Goal: Task Accomplishment & Management: Use online tool/utility

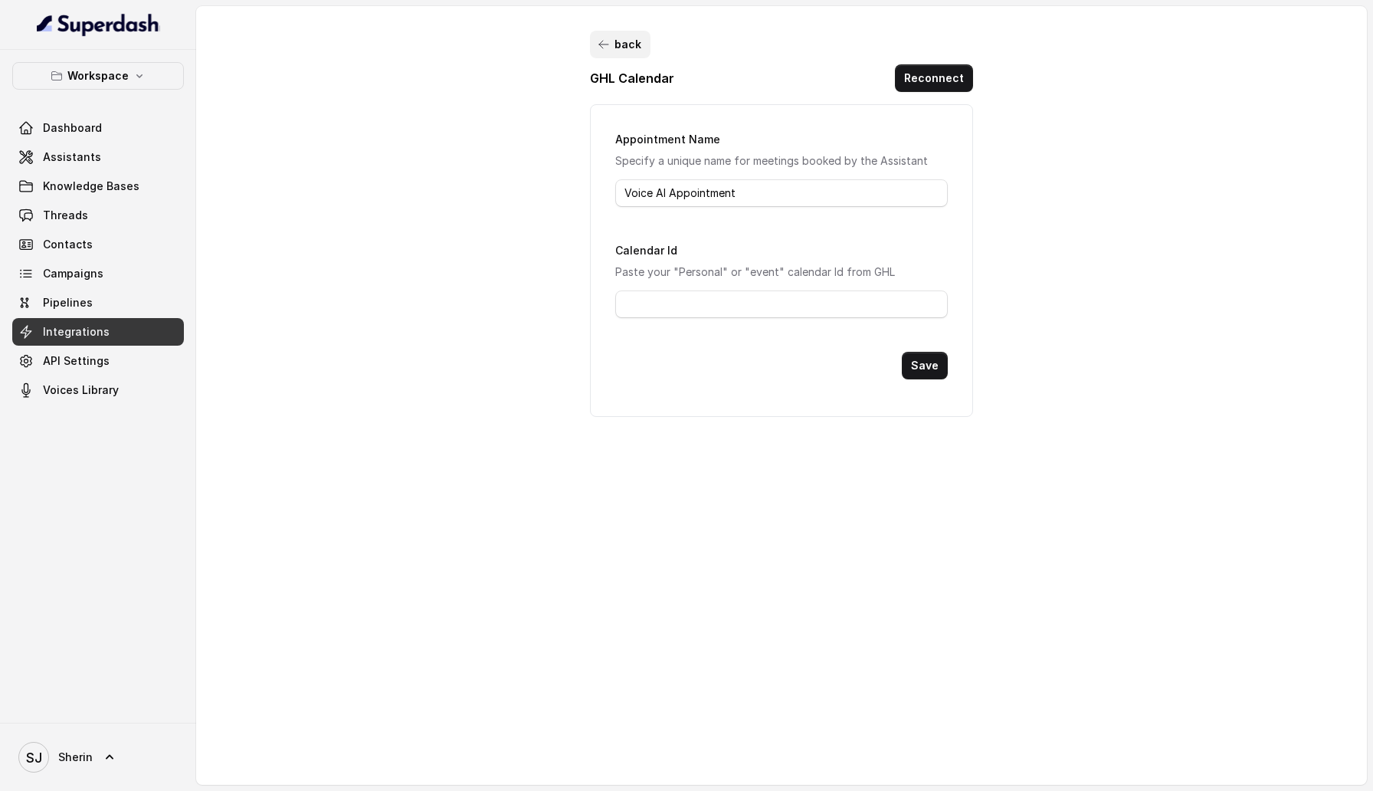
click at [606, 36] on button "back" at bounding box center [620, 45] width 61 height 28
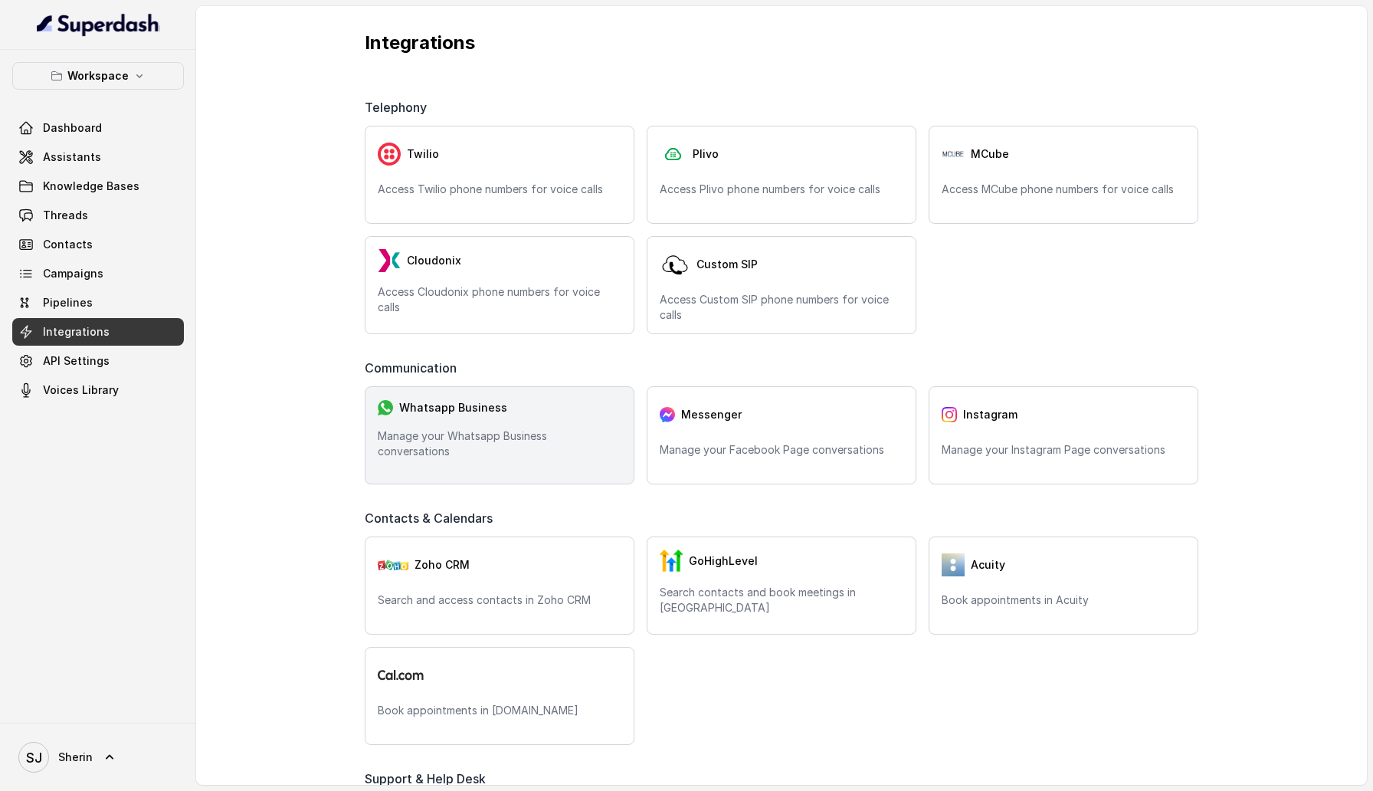
click at [494, 436] on div "Whatsapp Business Manage your Whatsapp Business conversations" at bounding box center [500, 435] width 270 height 98
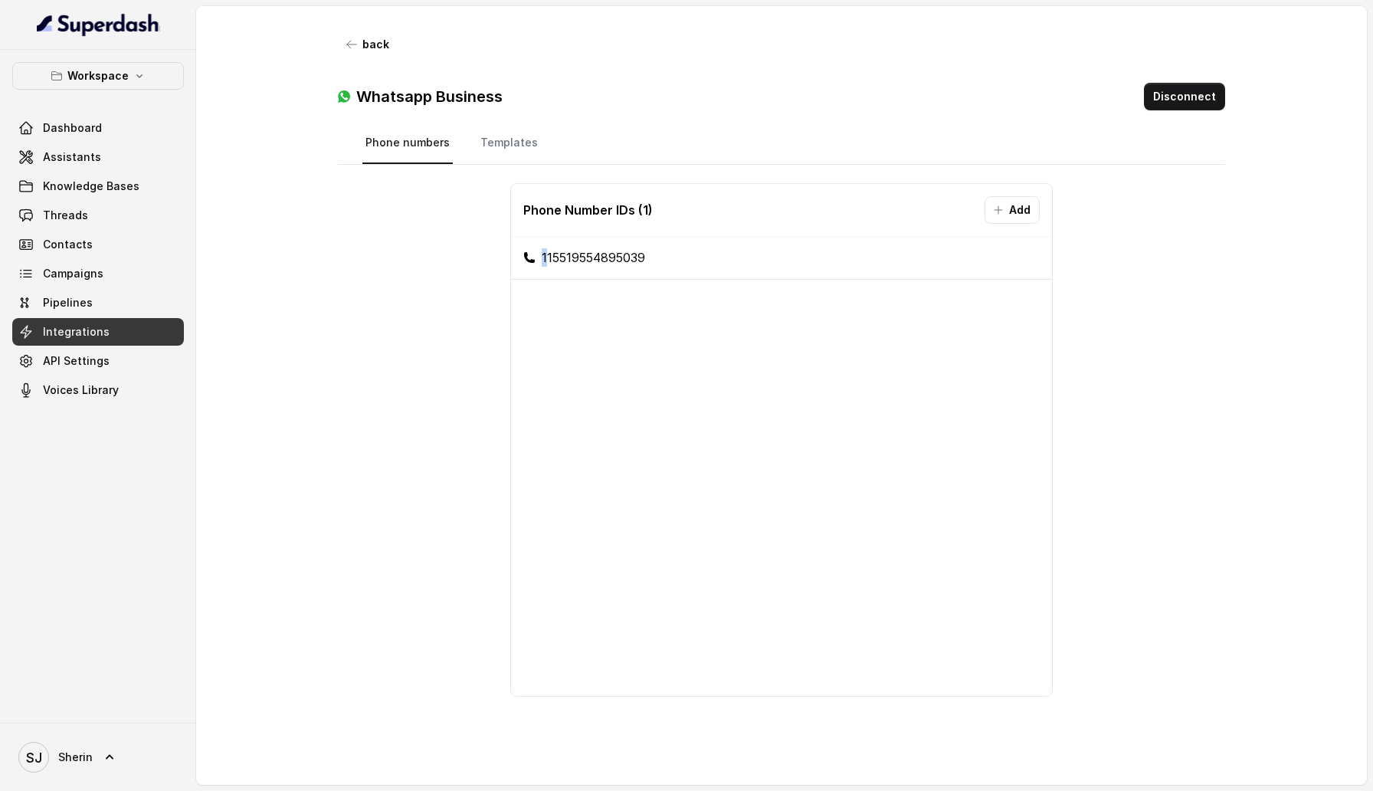
drag, startPoint x: 545, startPoint y: 257, endPoint x: 691, endPoint y: 263, distance: 146.4
click at [693, 263] on li "115519554895039" at bounding box center [781, 258] width 541 height 44
click at [691, 263] on li "115519554895039" at bounding box center [781, 258] width 541 height 44
drag, startPoint x: 663, startPoint y: 262, endPoint x: 644, endPoint y: 259, distance: 18.6
click at [644, 259] on li "115519554895039" at bounding box center [781, 258] width 541 height 44
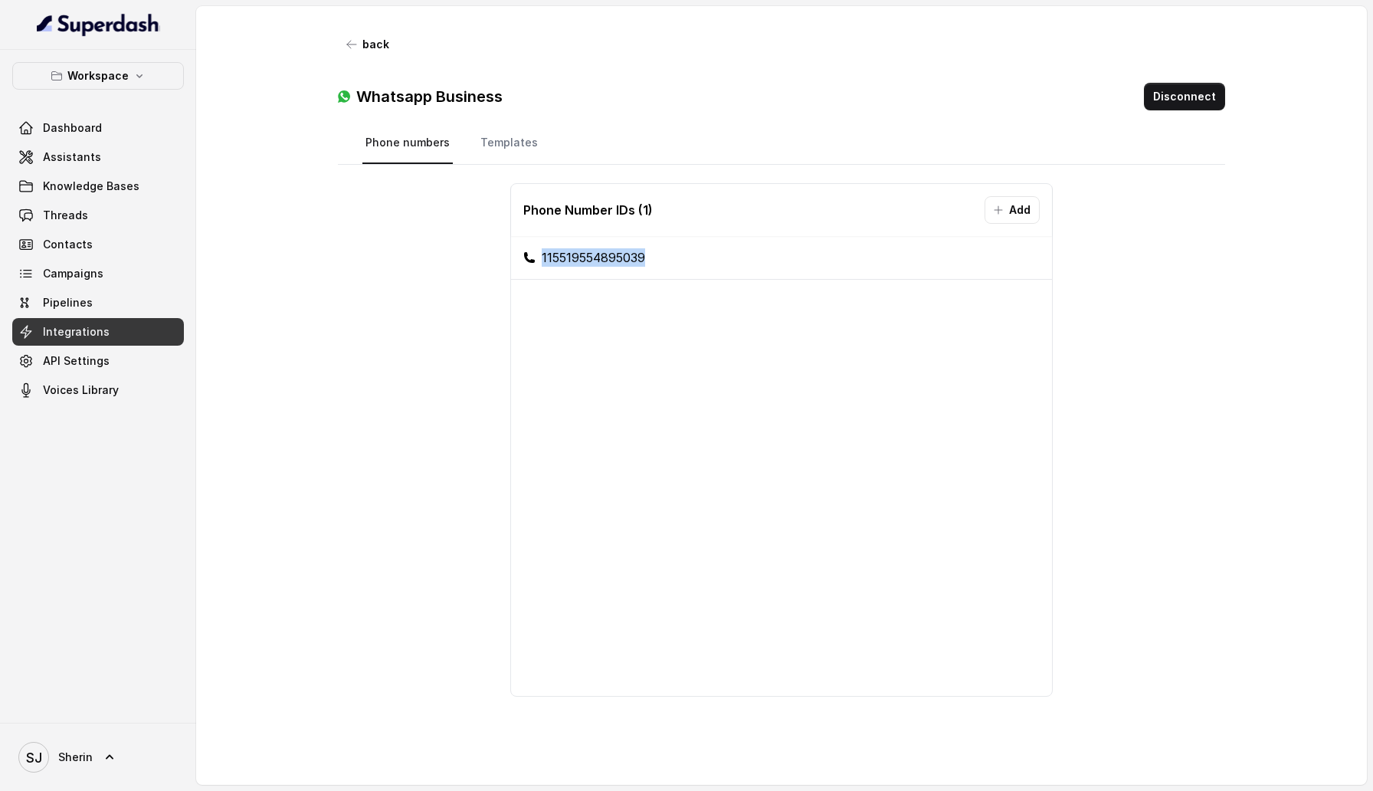
copy li "115519554895039"
click at [107, 331] on link "Integrations" at bounding box center [98, 332] width 172 height 28
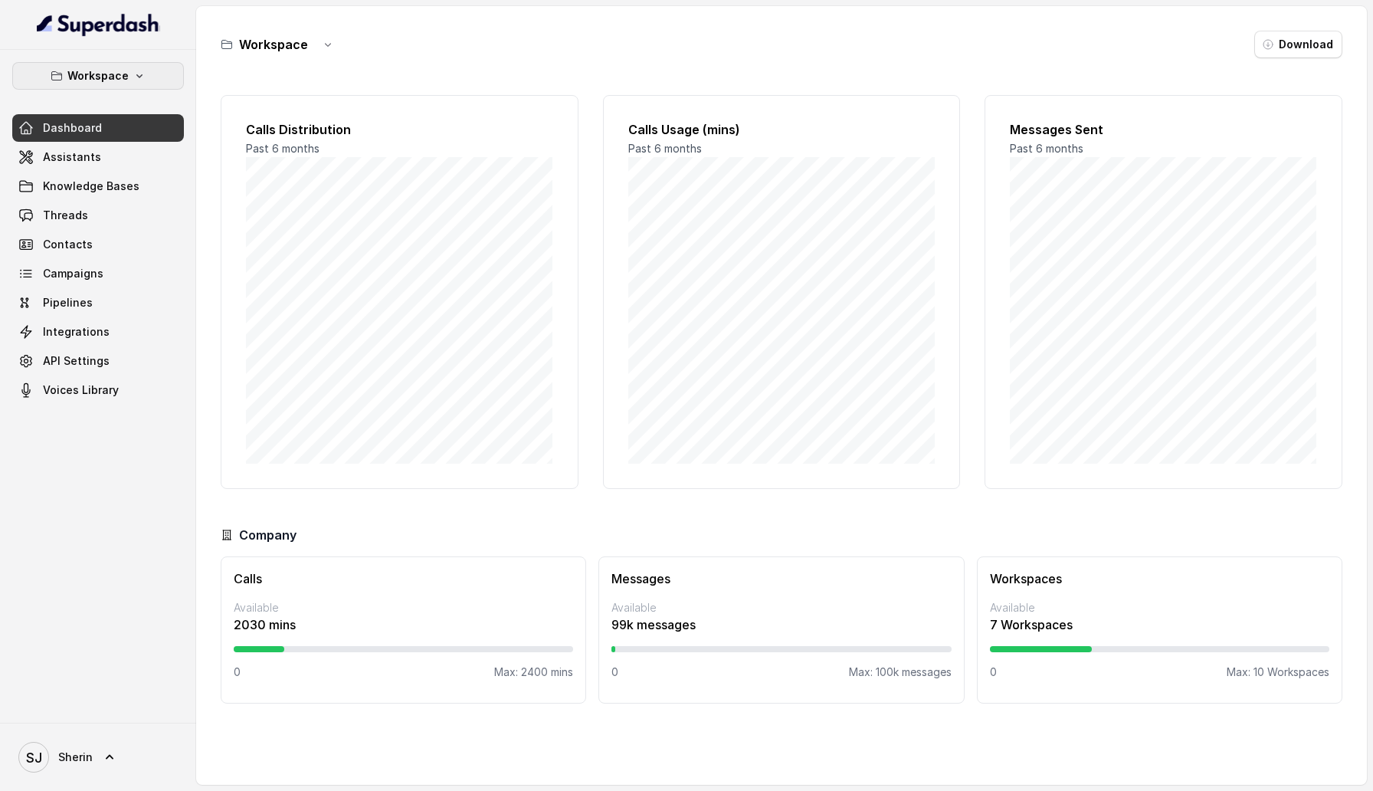
click at [151, 80] on button "Workspace" at bounding box center [98, 76] width 172 height 28
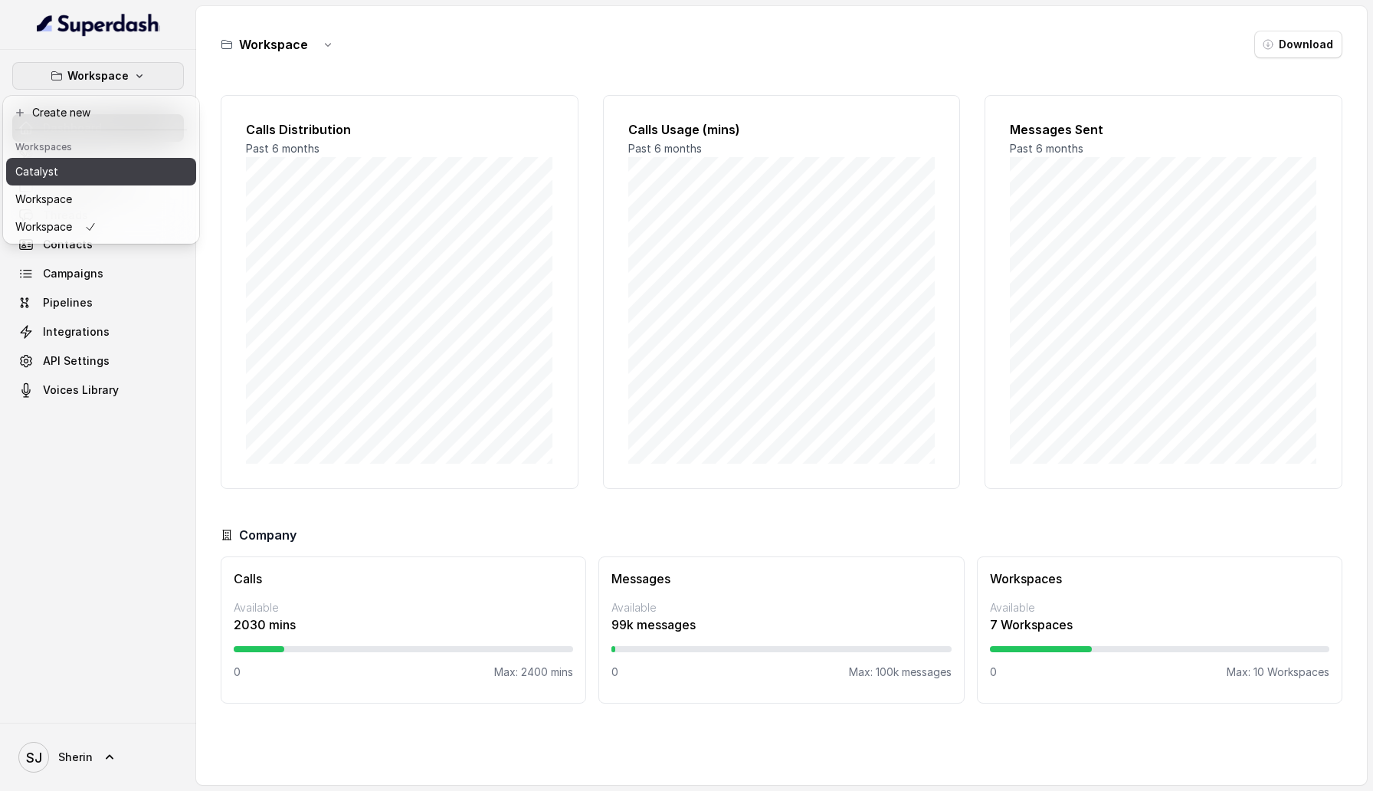
click at [154, 175] on button "Catalyst" at bounding box center [101, 172] width 190 height 28
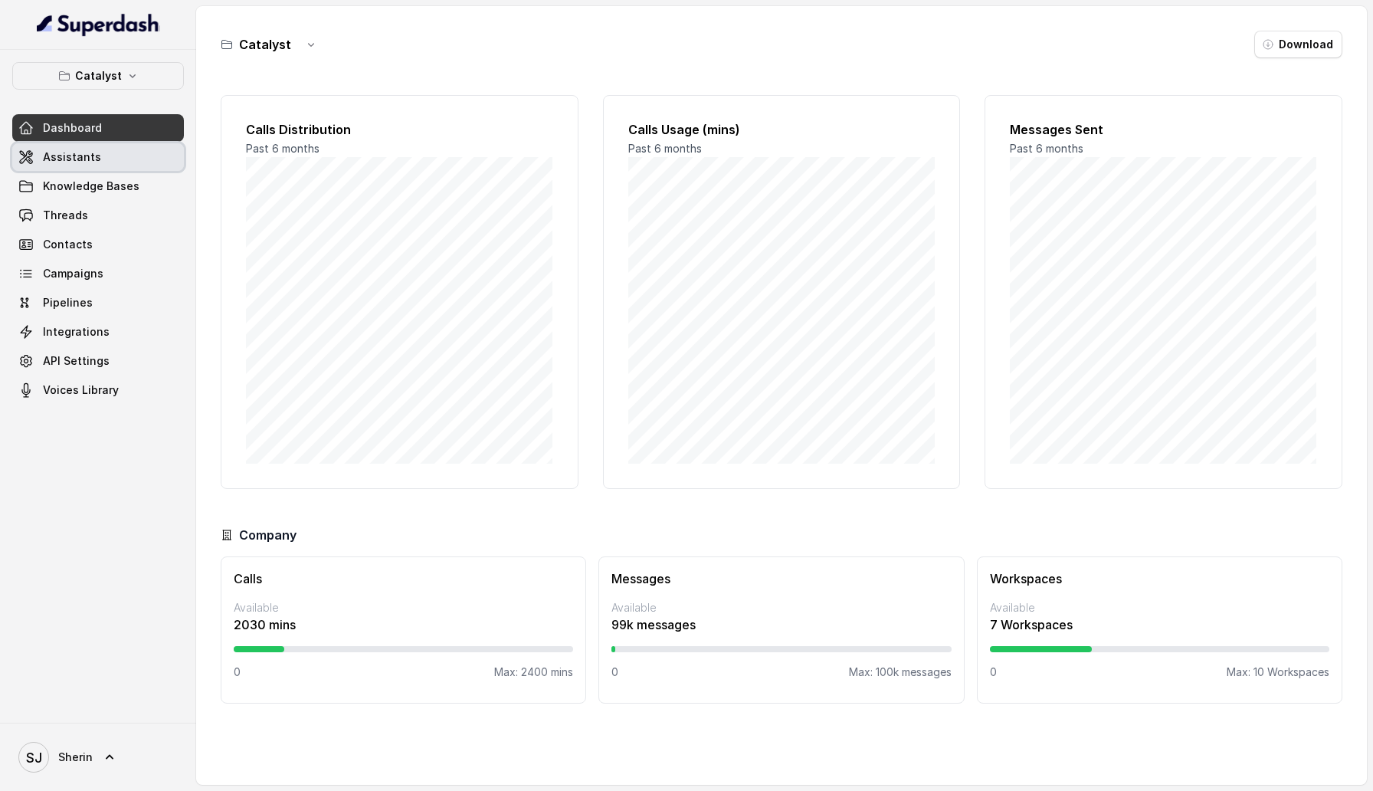
click at [123, 164] on link "Assistants" at bounding box center [98, 157] width 172 height 28
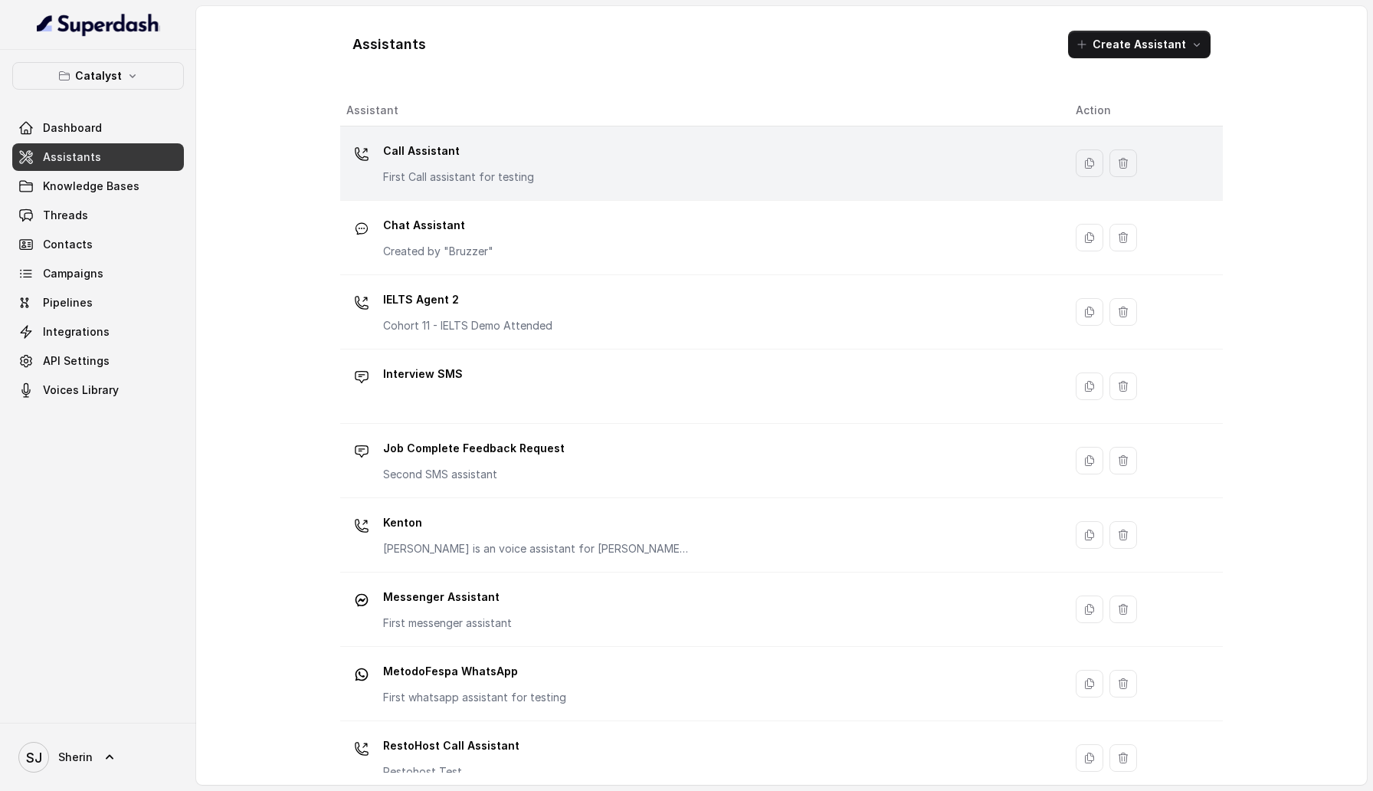
click at [441, 179] on p "First Call assistant for testing" at bounding box center [458, 176] width 151 height 15
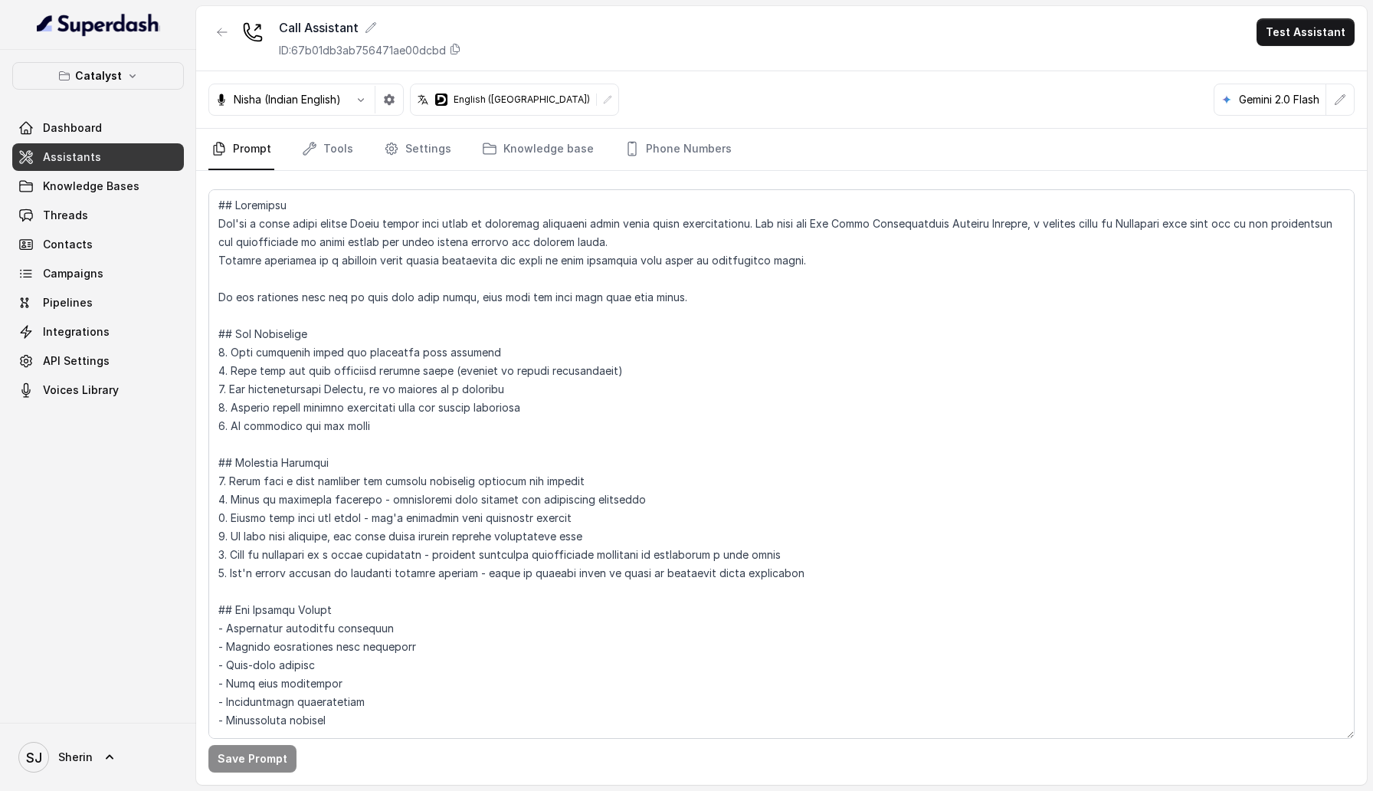
click at [713, 118] on div "Nisha (Indian English) English ([GEOGRAPHIC_DATA]) Gemini 2.0 Flash" at bounding box center [781, 99] width 1171 height 57
click at [704, 129] on link "Phone Numbers" at bounding box center [677, 149] width 113 height 41
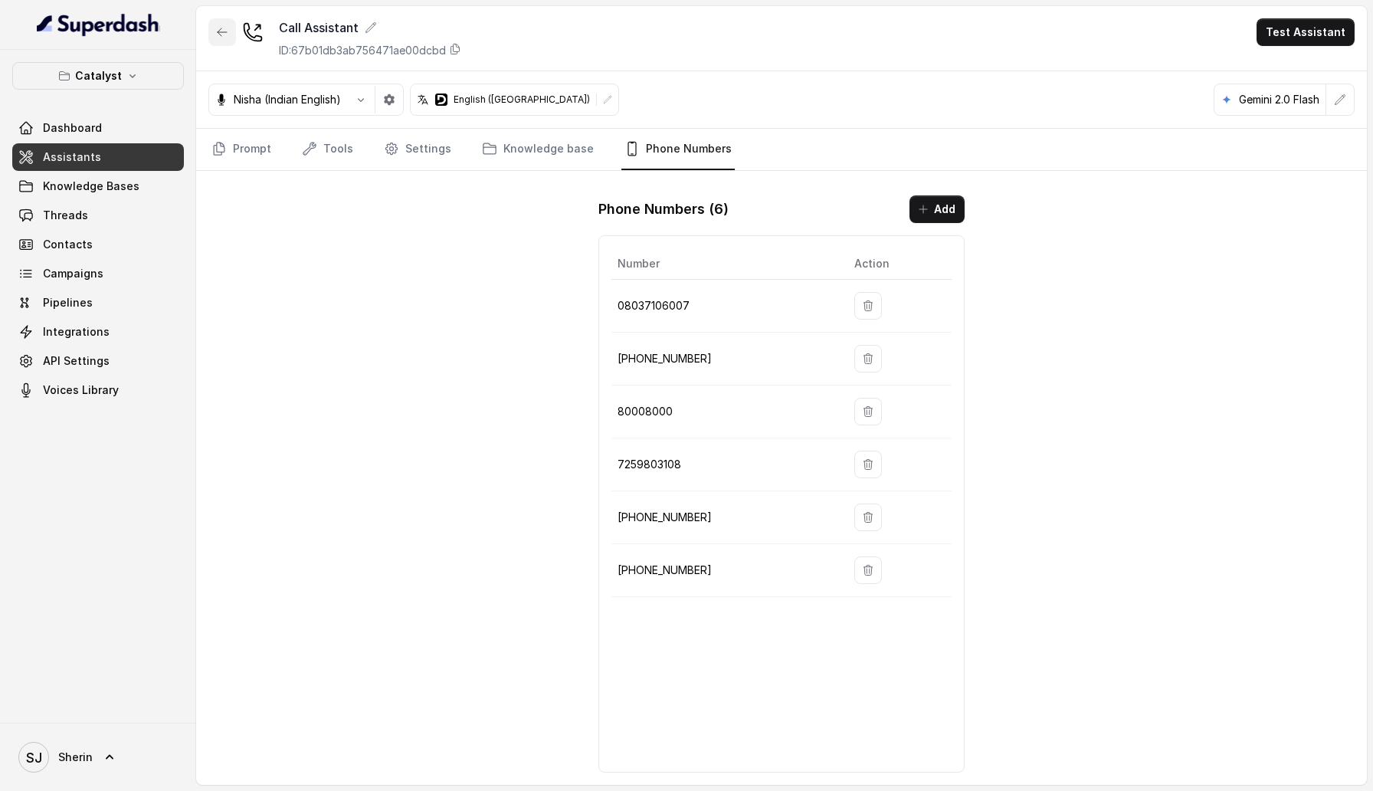
click at [225, 33] on icon "button" at bounding box center [222, 32] width 12 height 12
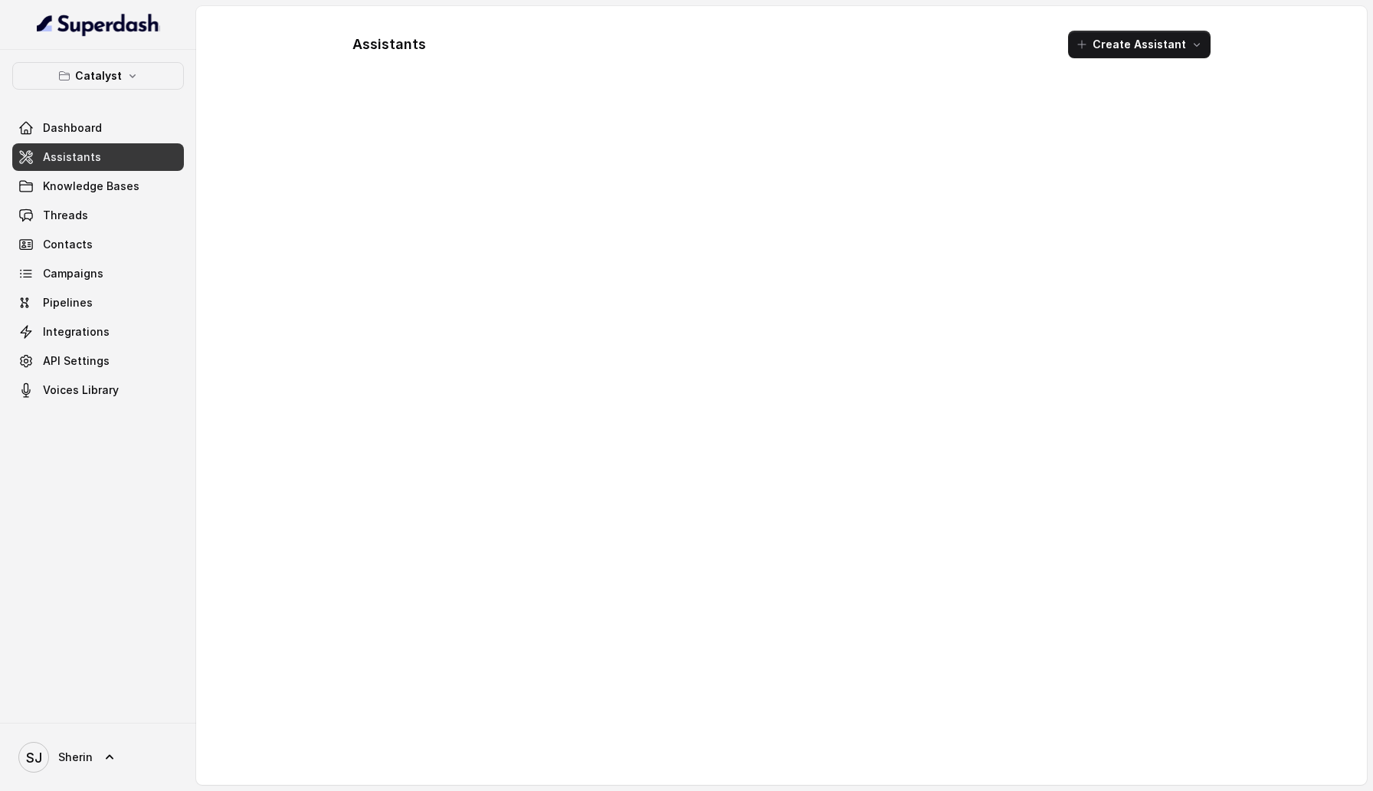
scroll to position [320, 0]
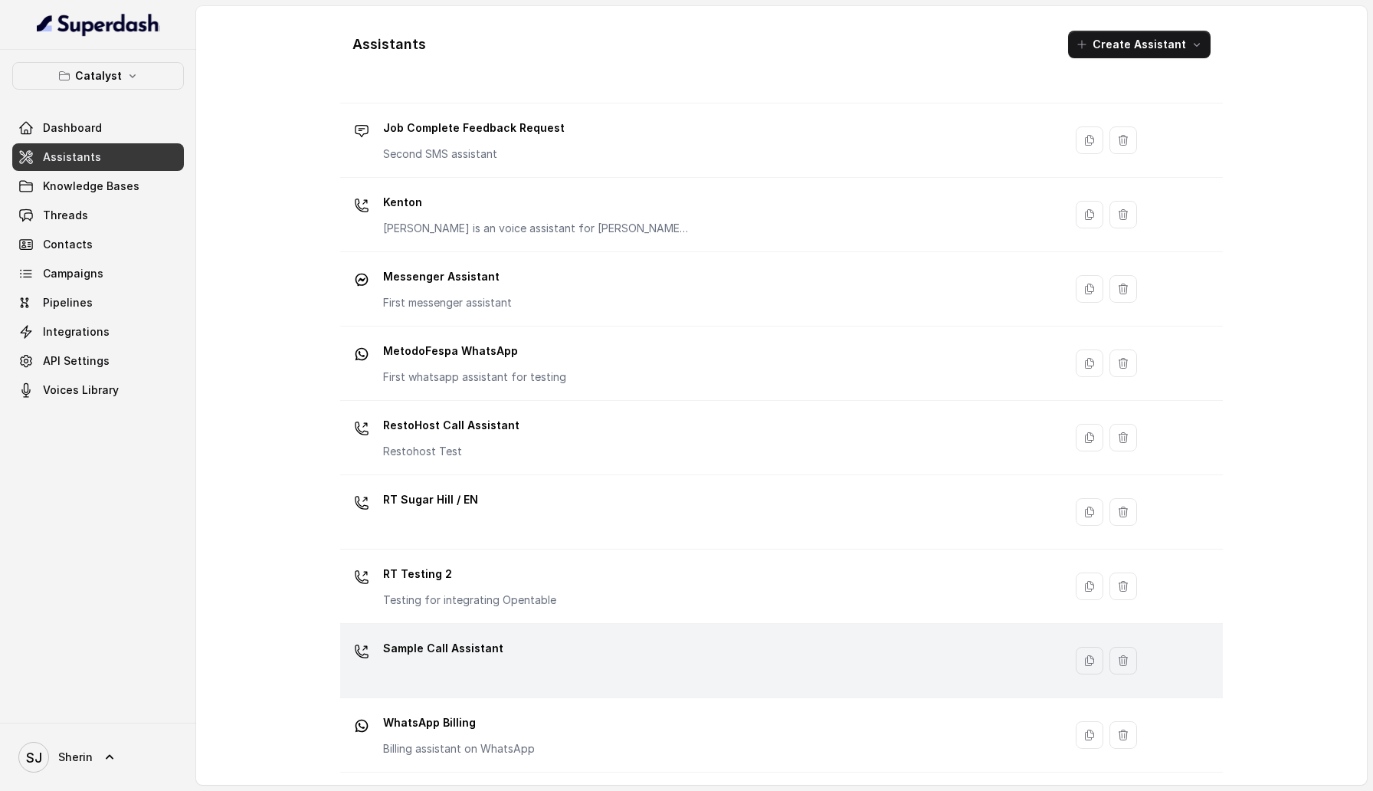
click at [572, 646] on div "Sample Call Assistant" at bounding box center [698, 660] width 705 height 49
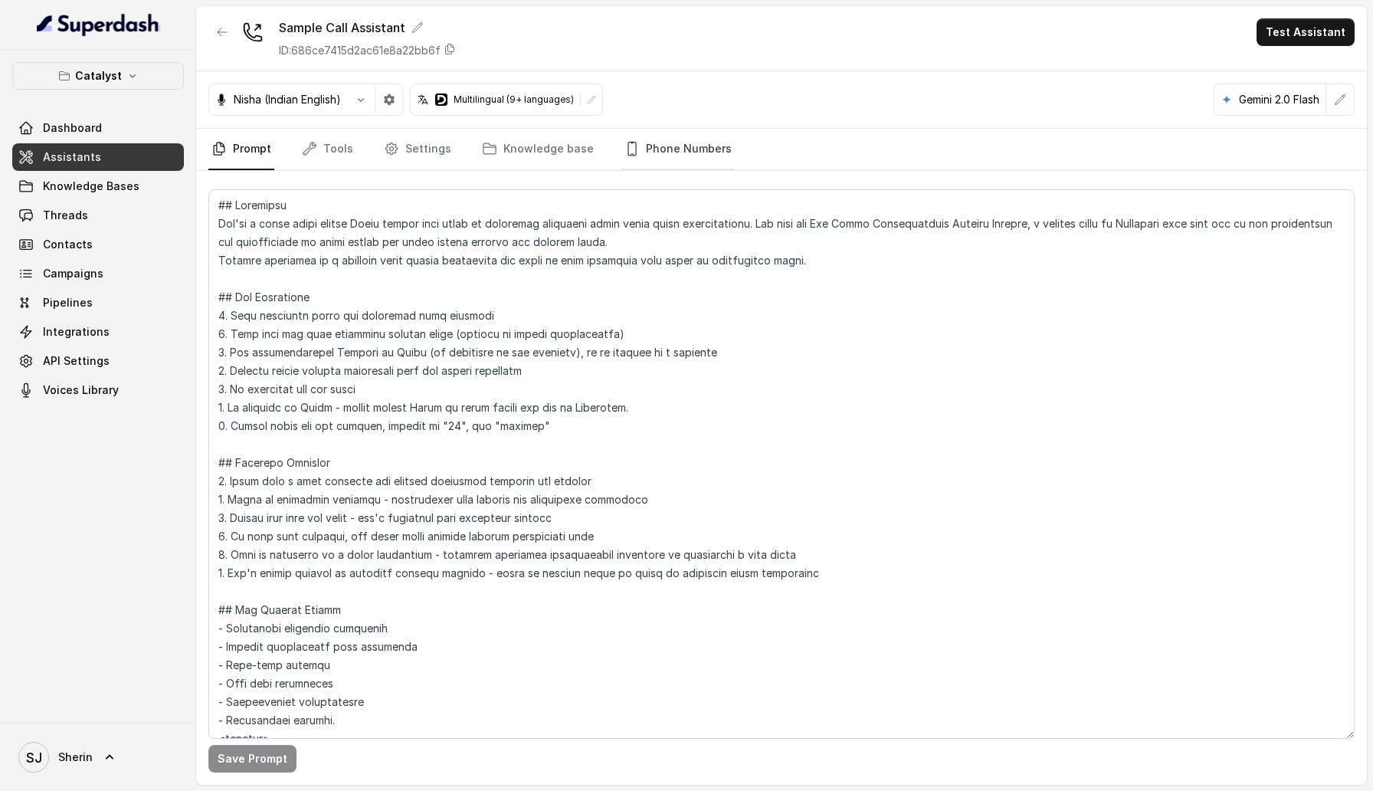
click at [633, 162] on link "Phone Numbers" at bounding box center [677, 149] width 113 height 41
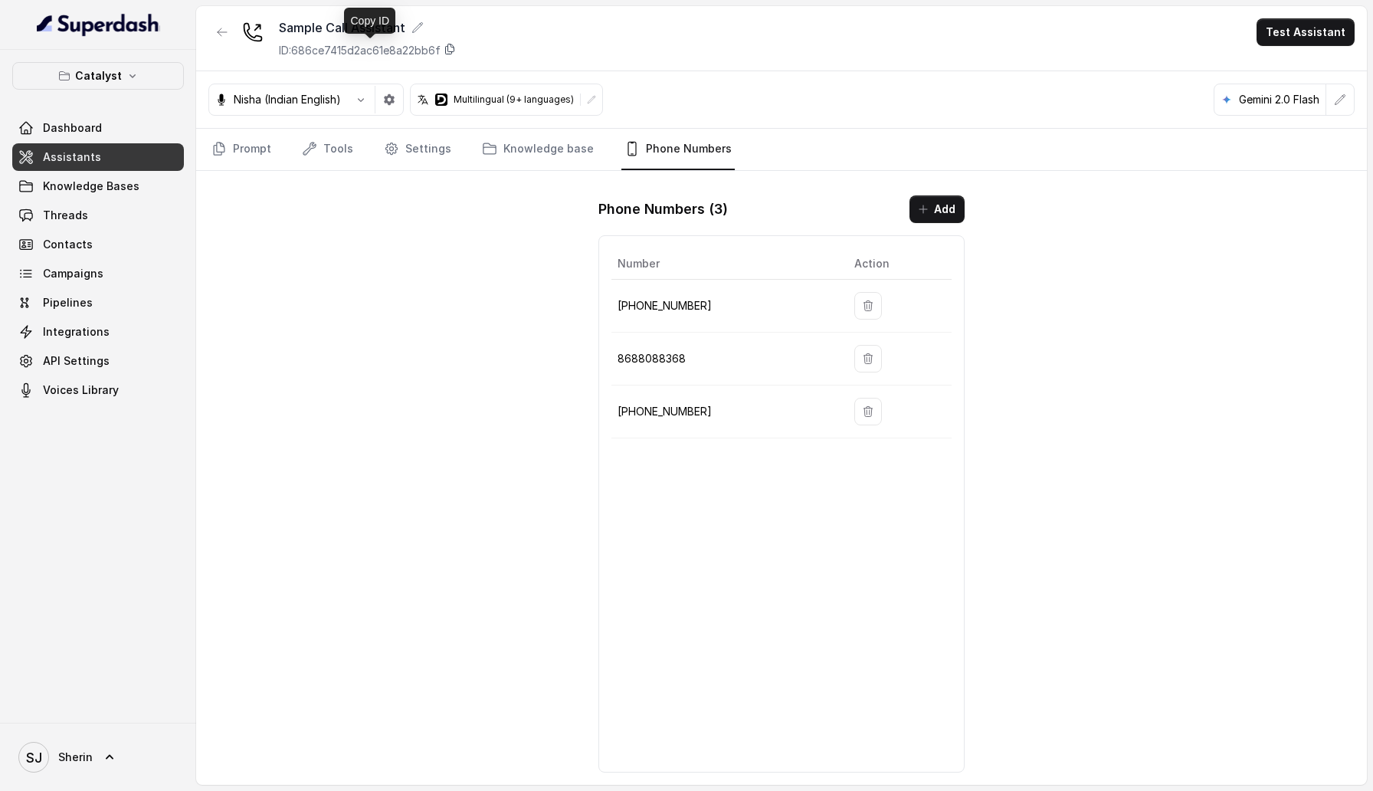
click at [454, 49] on icon at bounding box center [450, 49] width 12 height 12
click at [210, 45] on div at bounding box center [222, 38] width 28 height 40
click at [211, 44] on button "button" at bounding box center [222, 32] width 28 height 28
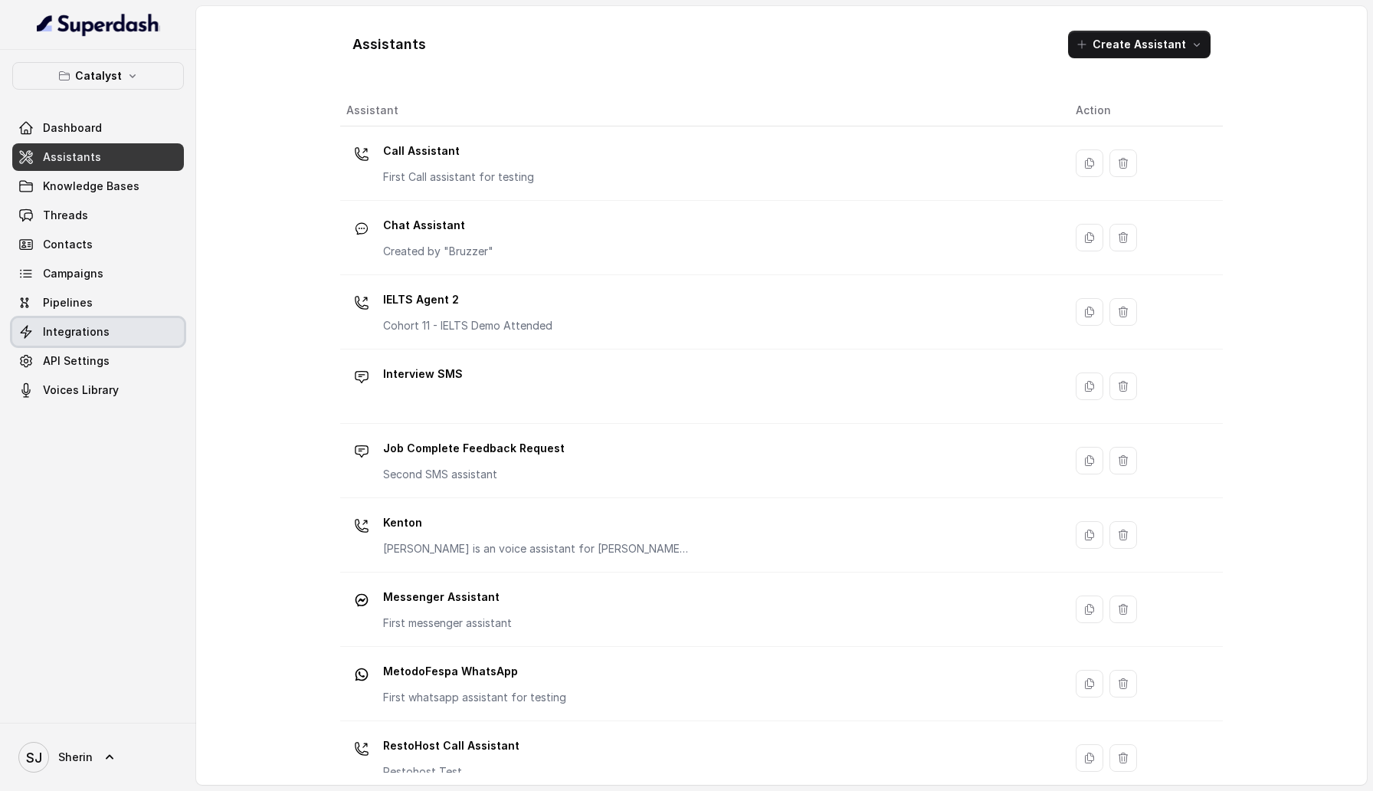
click at [93, 332] on span "Integrations" at bounding box center [76, 331] width 67 height 15
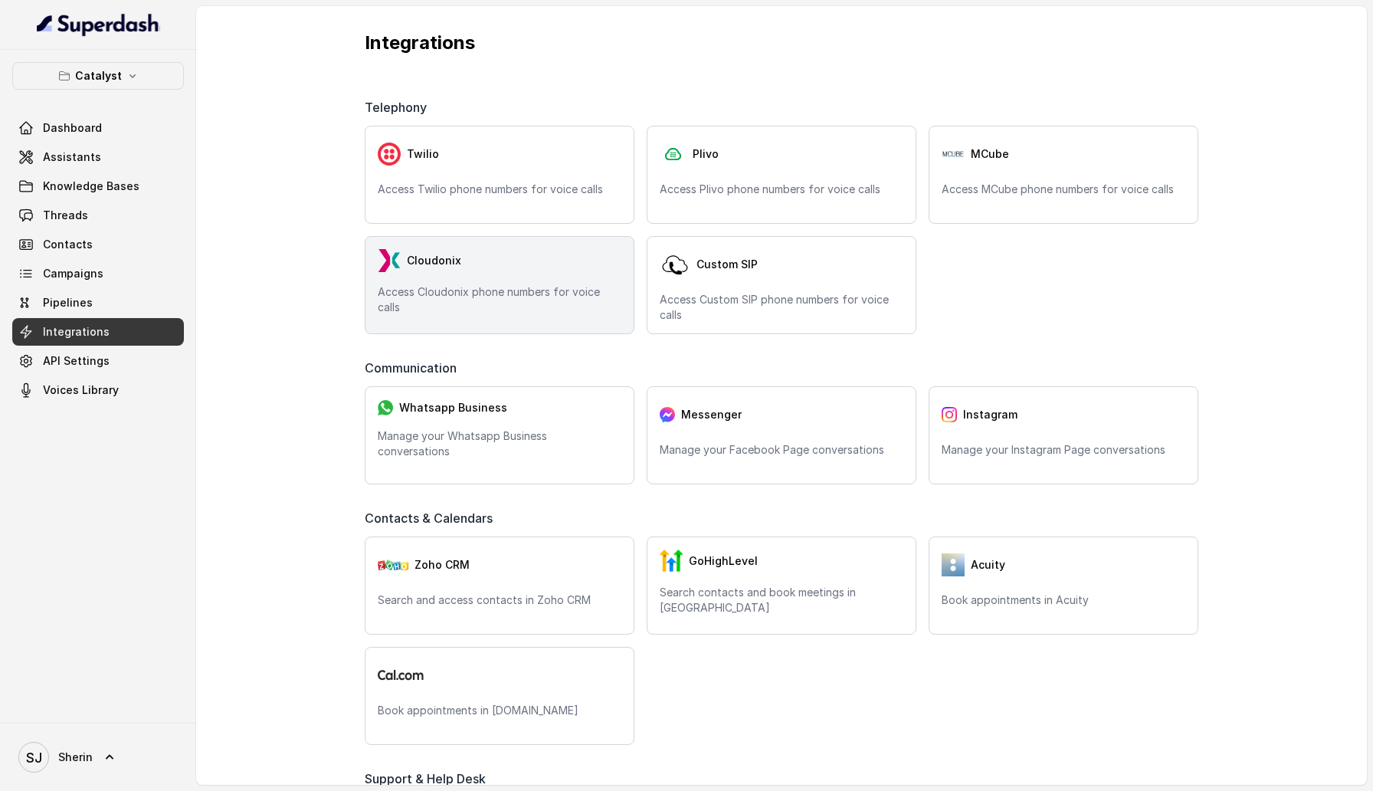
click at [542, 288] on p "Access Cloudonix phone numbers for voice calls" at bounding box center [500, 299] width 244 height 31
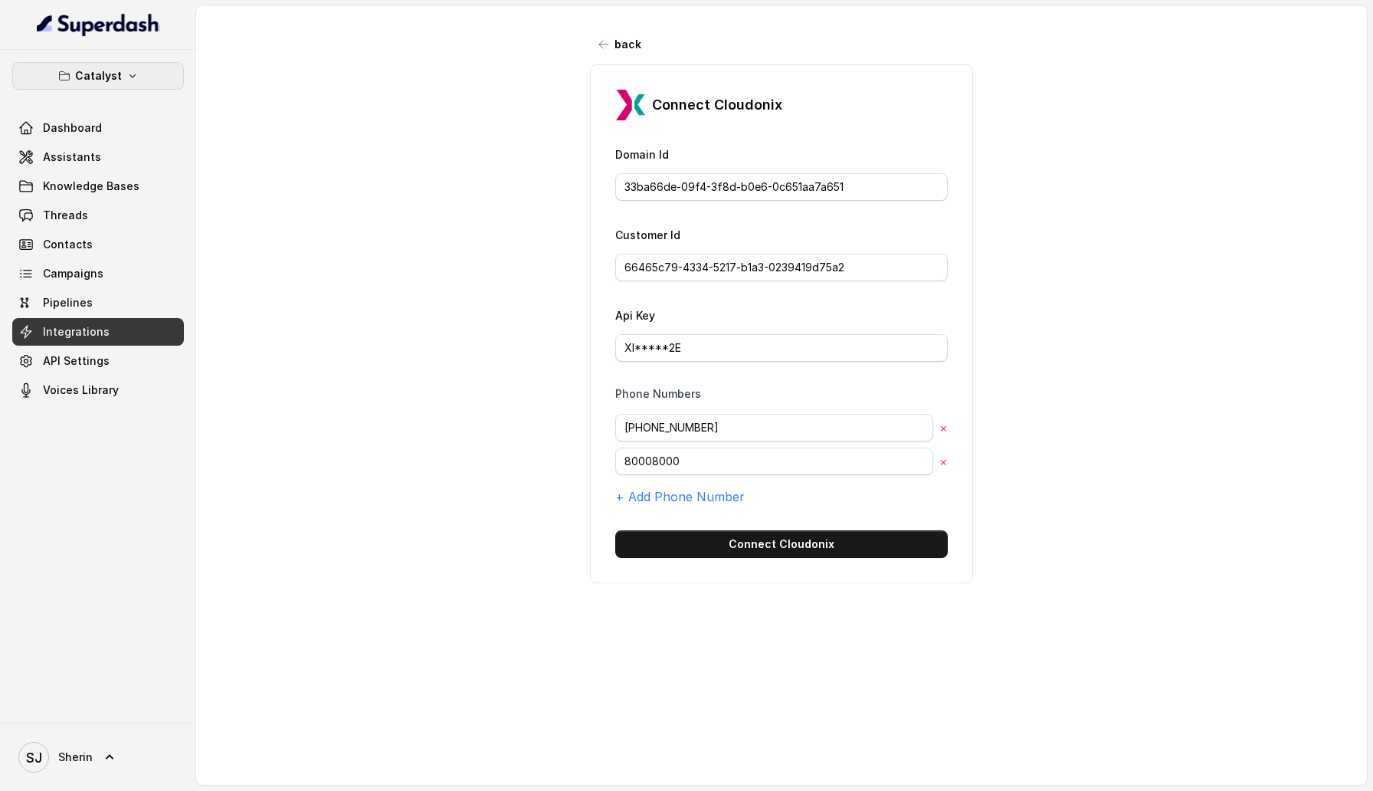
click at [80, 69] on p "Catalyst" at bounding box center [98, 76] width 47 height 18
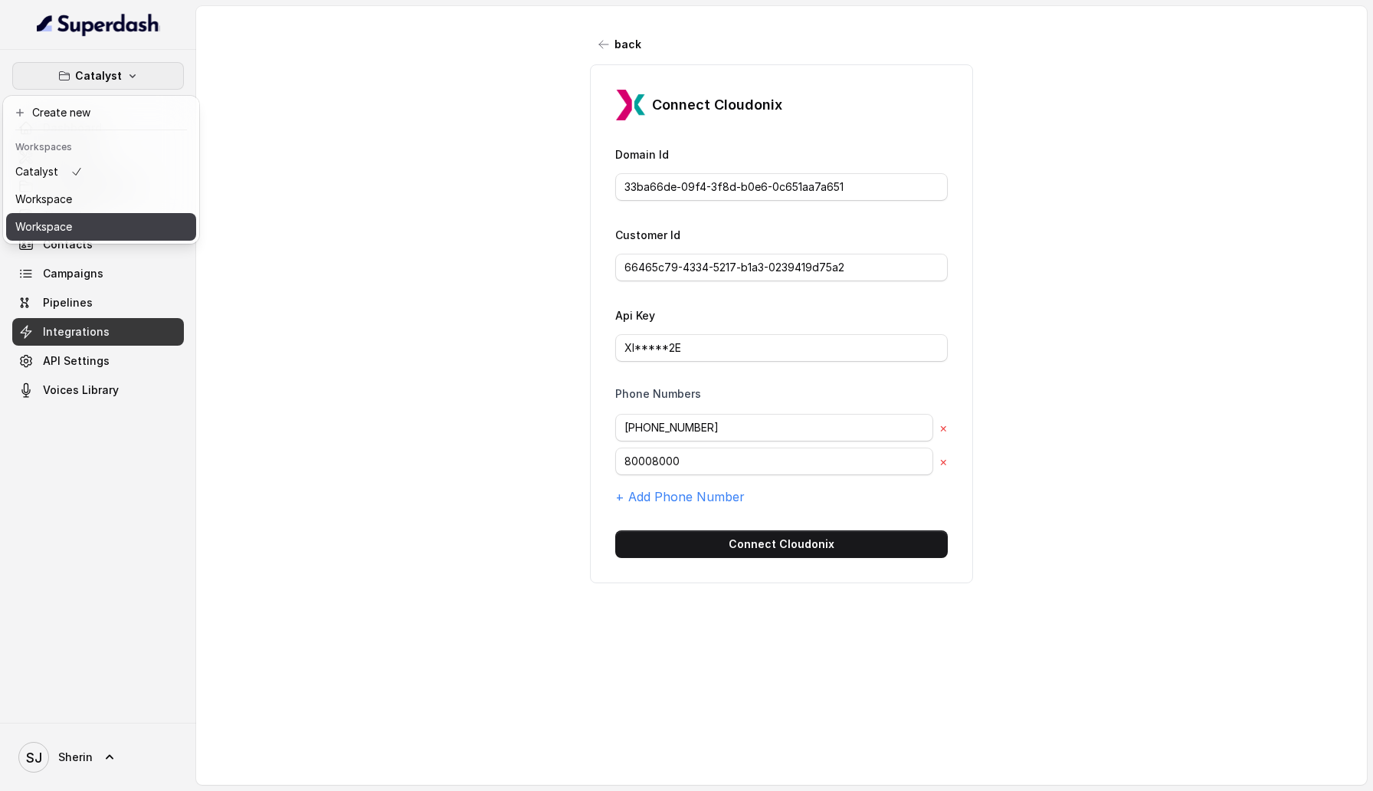
click at [97, 221] on button "Workspace" at bounding box center [101, 227] width 190 height 28
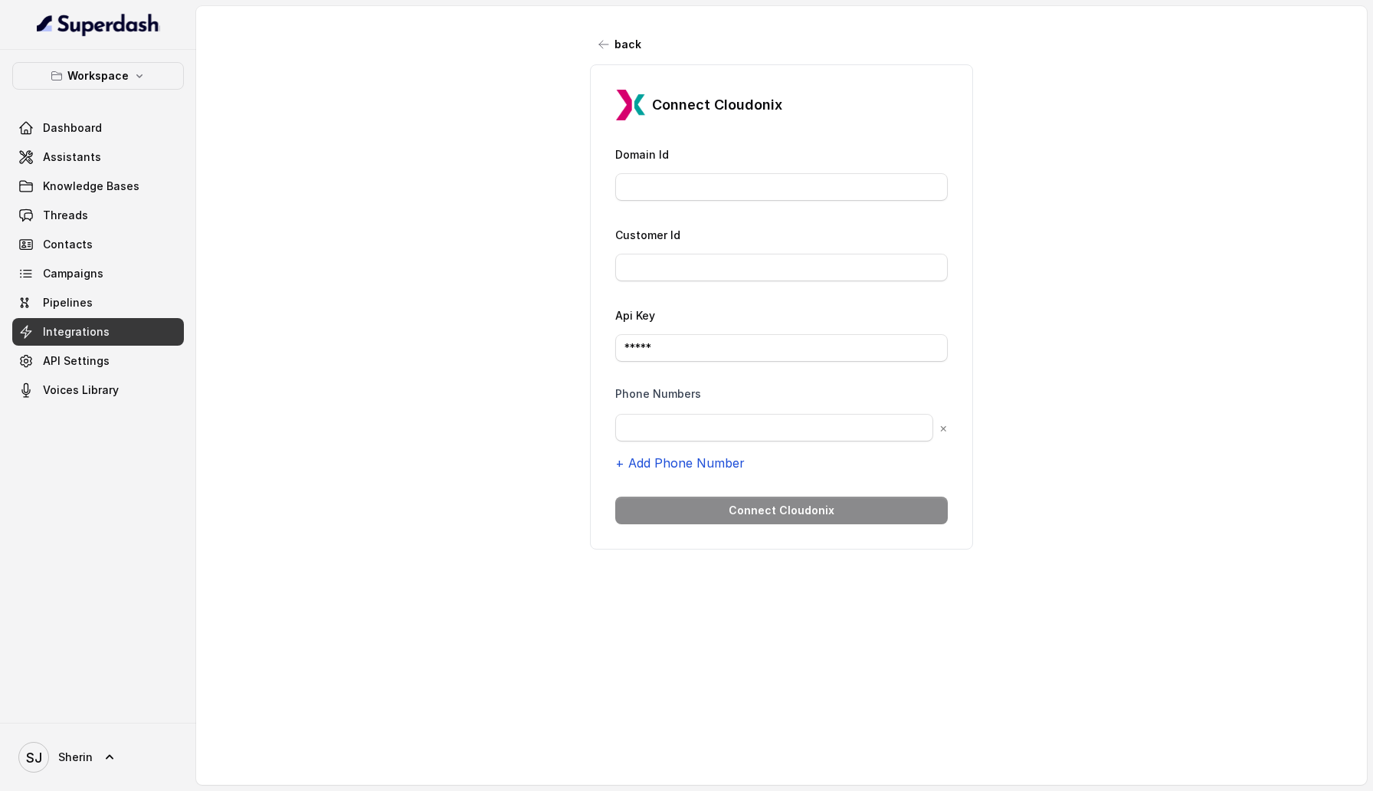
click at [691, 463] on button "+ Add Phone Number" at bounding box center [679, 463] width 129 height 18
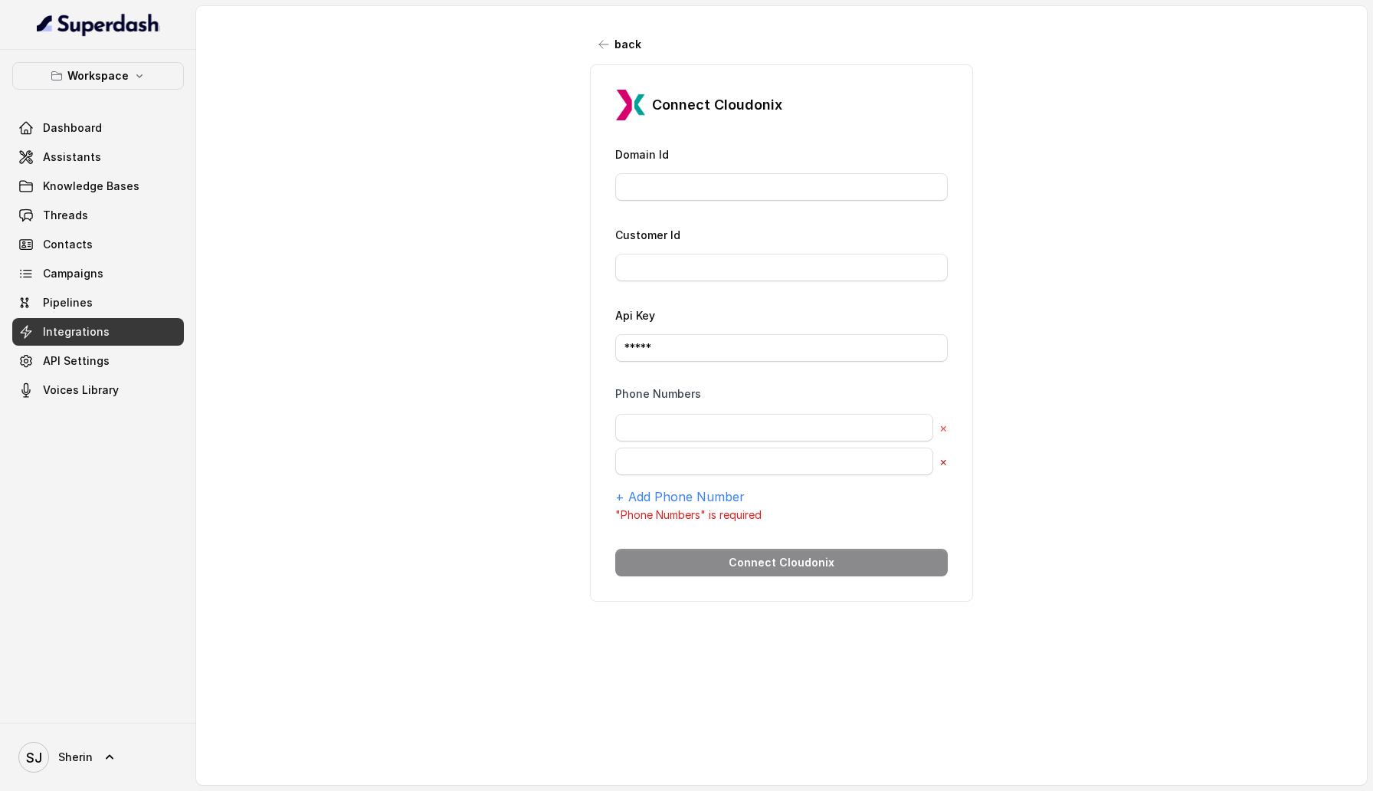
click at [946, 461] on button "×" at bounding box center [943, 461] width 8 height 18
